Goal: Use online tool/utility: Utilize a website feature to perform a specific function

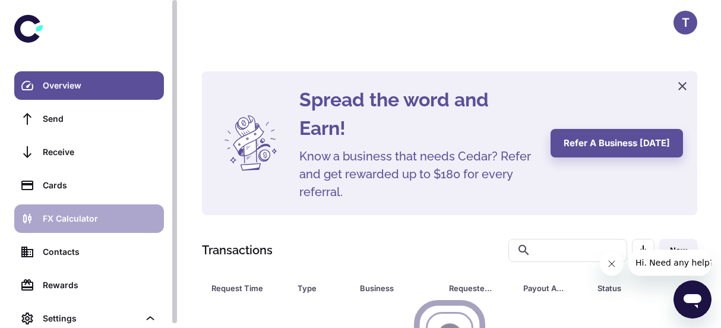
click at [104, 214] on div "FX Calculator" at bounding box center [100, 218] width 114 height 13
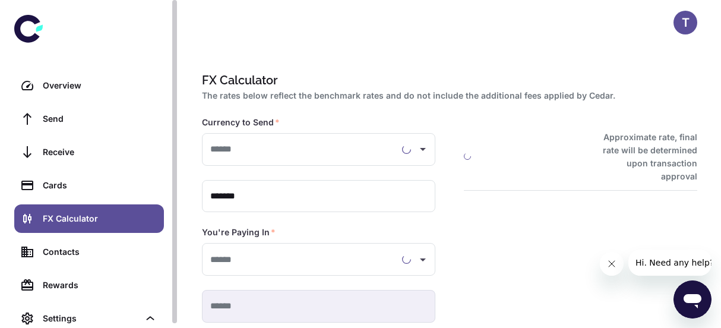
type input "**********"
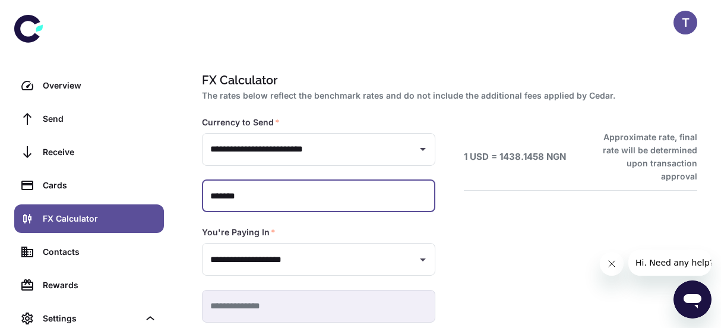
click at [292, 191] on input "*******" at bounding box center [318, 196] width 233 height 33
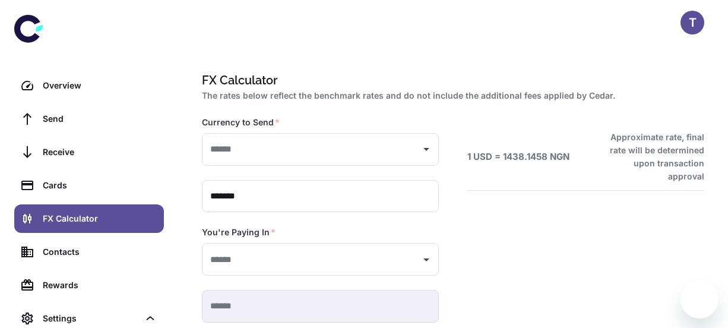
type input "**********"
